Goal: Information Seeking & Learning: Learn about a topic

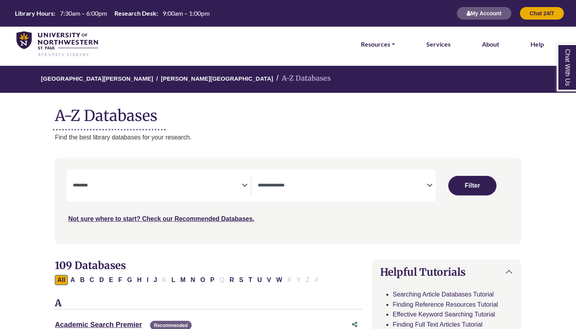
select select "Database Subject Filter"
select select "Database Types Filter"
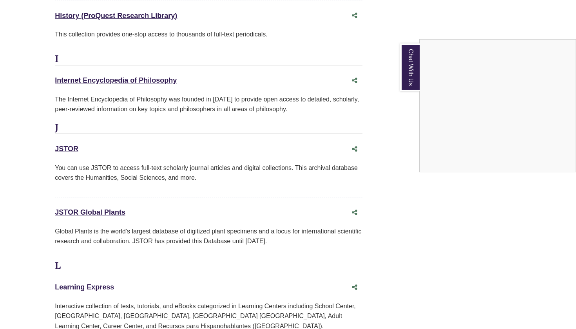
scroll to position [3871, 0]
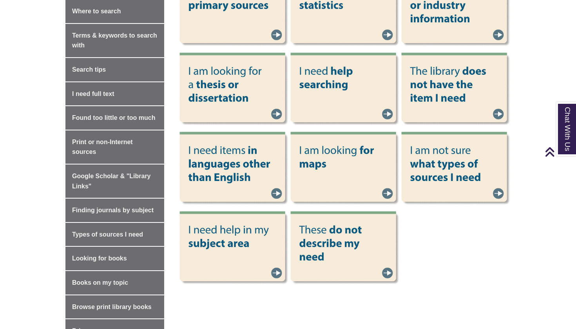
scroll to position [365, 0]
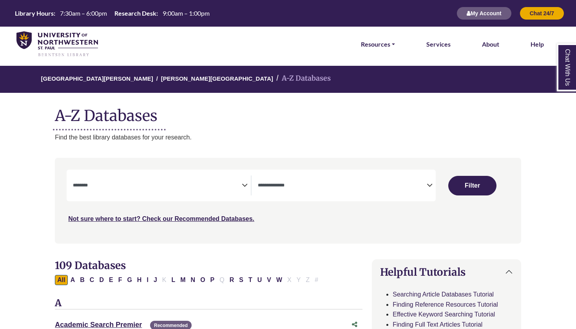
select select "Database Subject Filter"
select select "Database Types Filter"
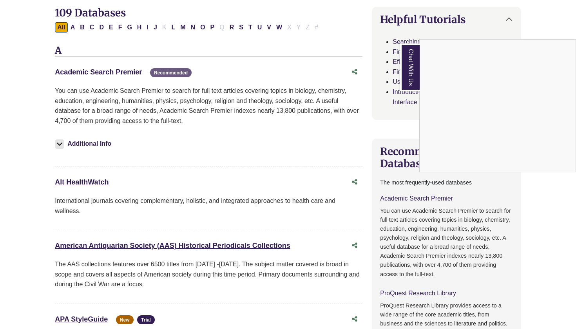
scroll to position [231, 0]
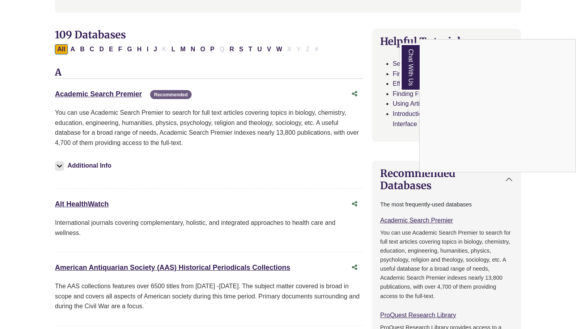
click at [123, 90] on div "Chat With Us" at bounding box center [288, 164] width 576 height 329
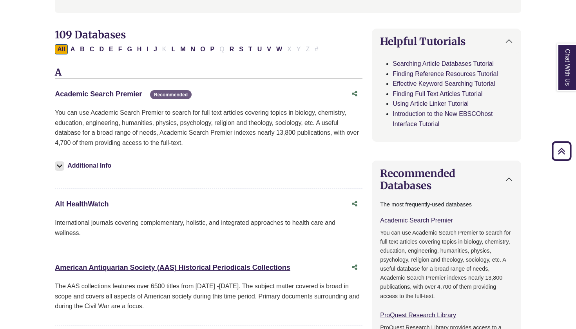
click at [116, 91] on link "Academic Search Premier This link opens in a new window" at bounding box center [98, 94] width 87 height 8
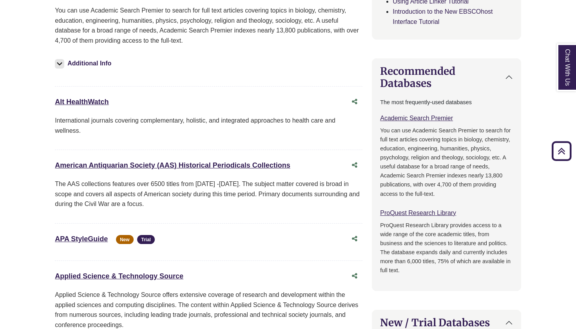
scroll to position [336, 0]
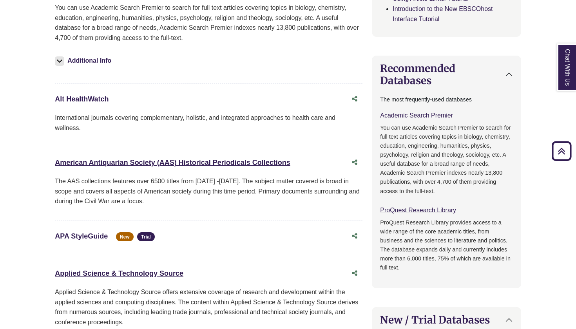
click at [418, 205] on div "ProQuest Research Library This link opens in a new window" at bounding box center [446, 210] width 133 height 10
click at [418, 207] on link "ProQuest Research Library This link opens in a new window" at bounding box center [418, 210] width 76 height 7
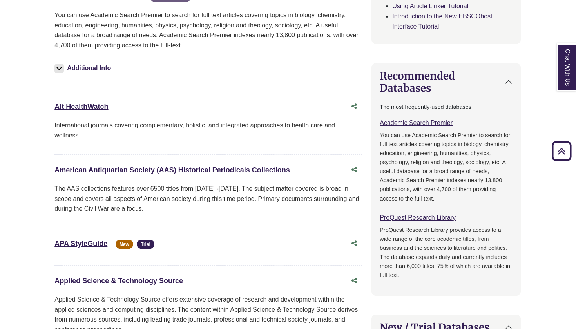
scroll to position [329, 0]
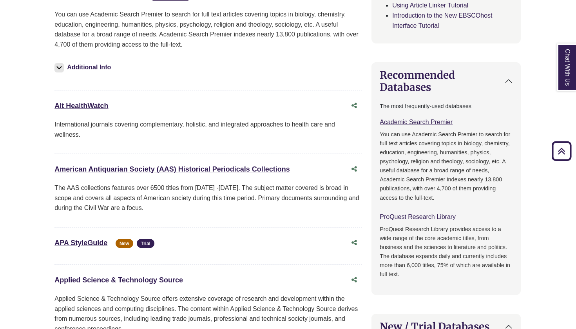
click at [425, 214] on link "ProQuest Research Library This link opens in a new window" at bounding box center [418, 217] width 76 height 7
